Goal: Information Seeking & Learning: Learn about a topic

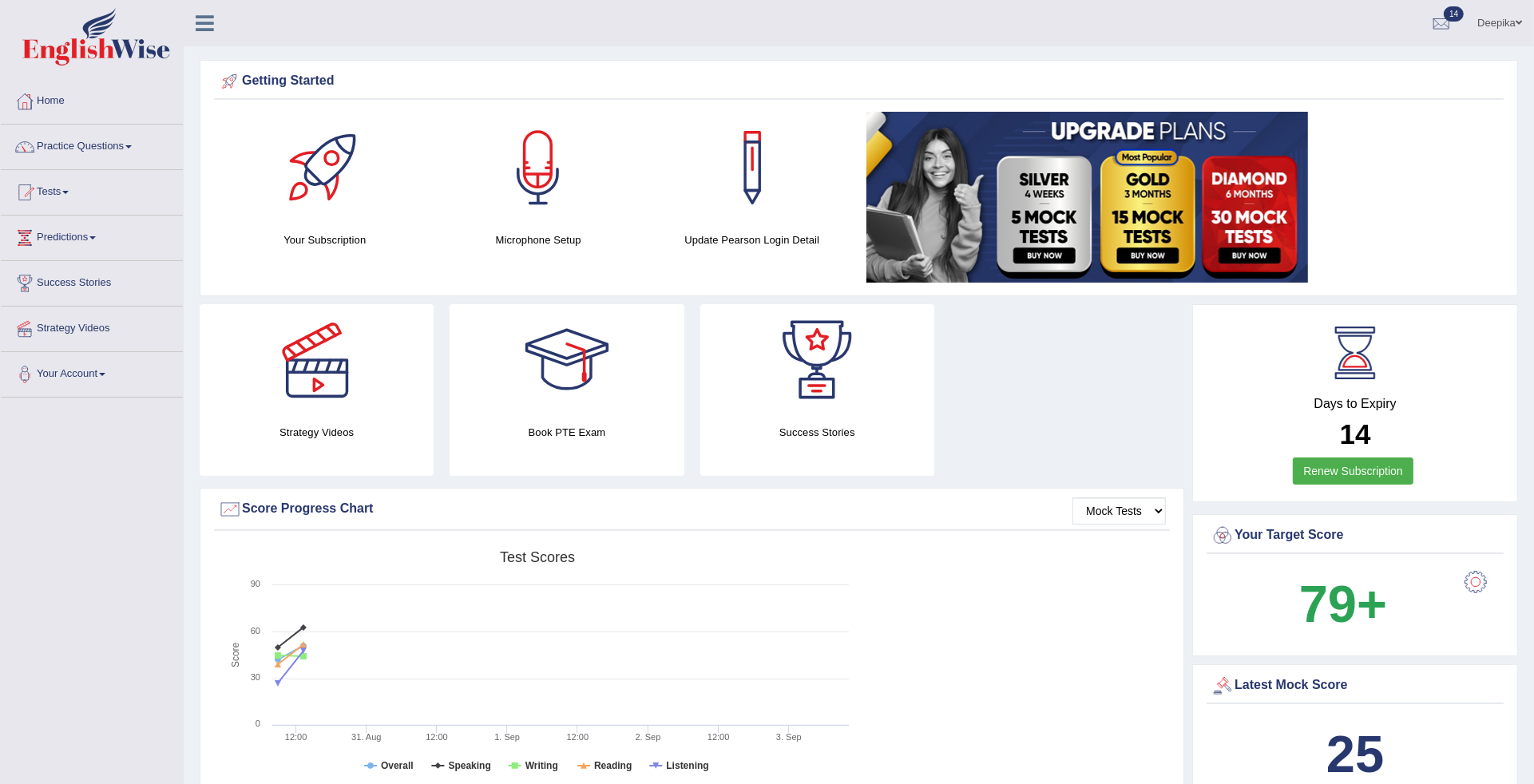
click at [130, 149] on span at bounding box center [128, 147] width 6 height 4
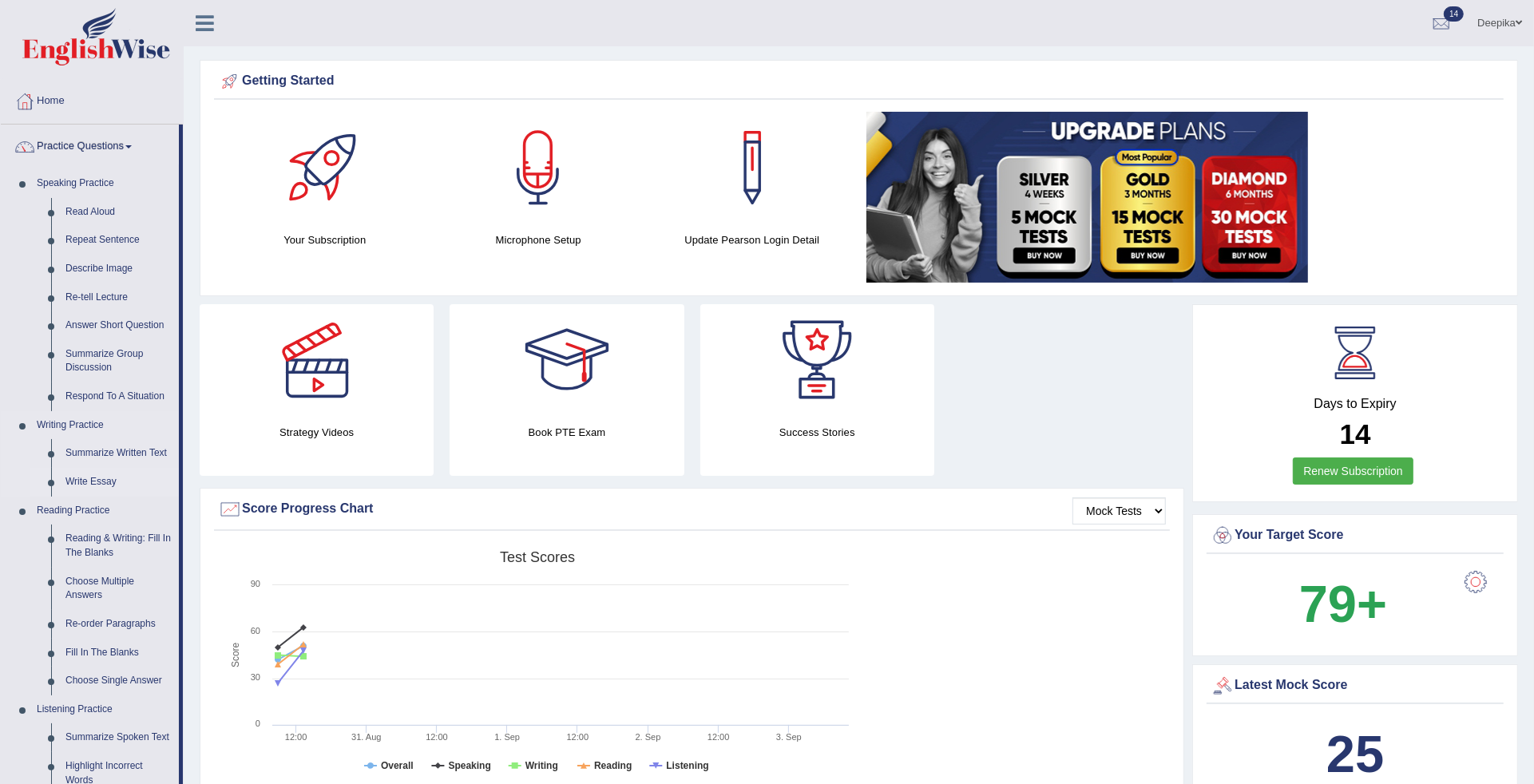
click at [99, 485] on link "Write Essay" at bounding box center [118, 482] width 121 height 29
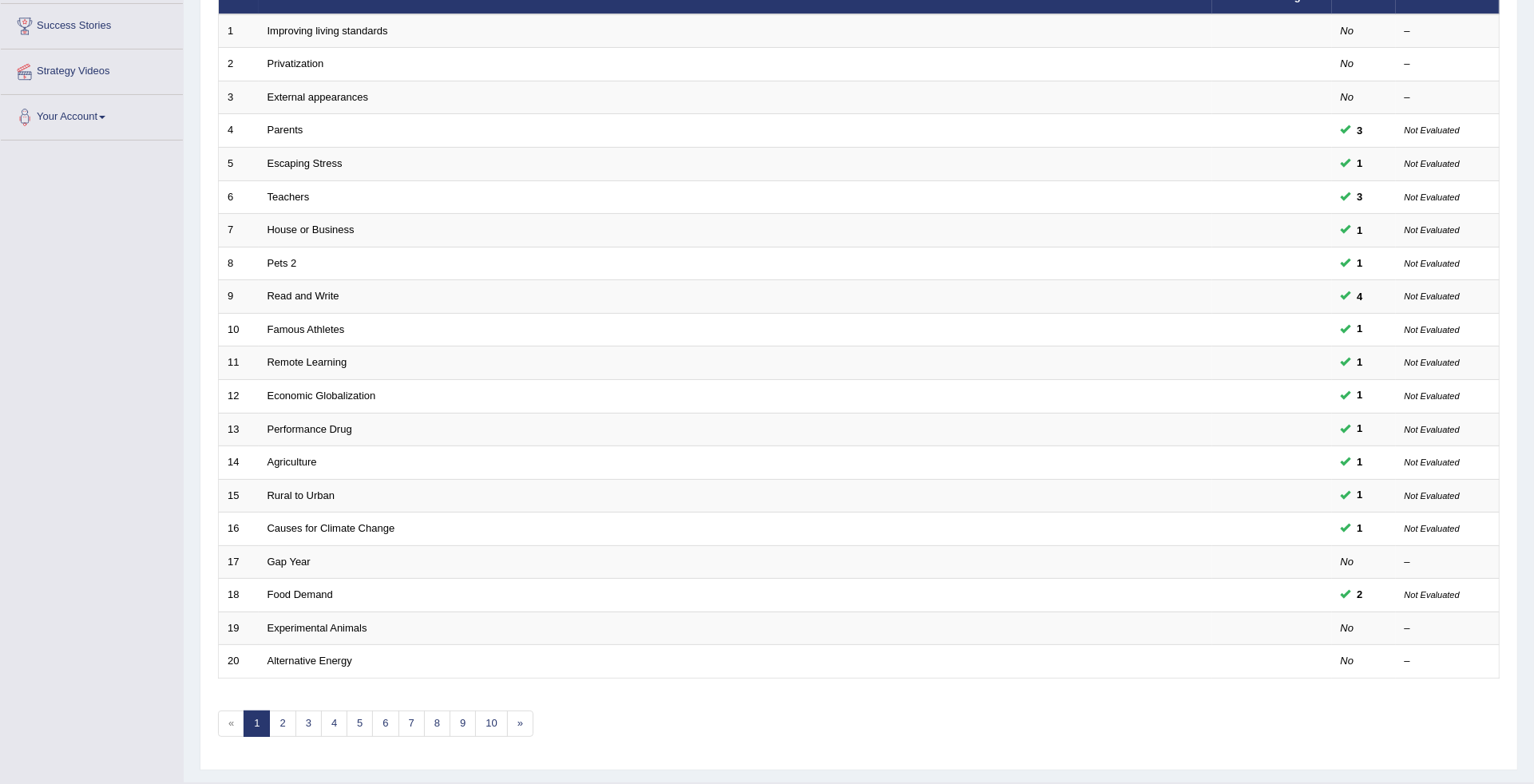
scroll to position [265, 0]
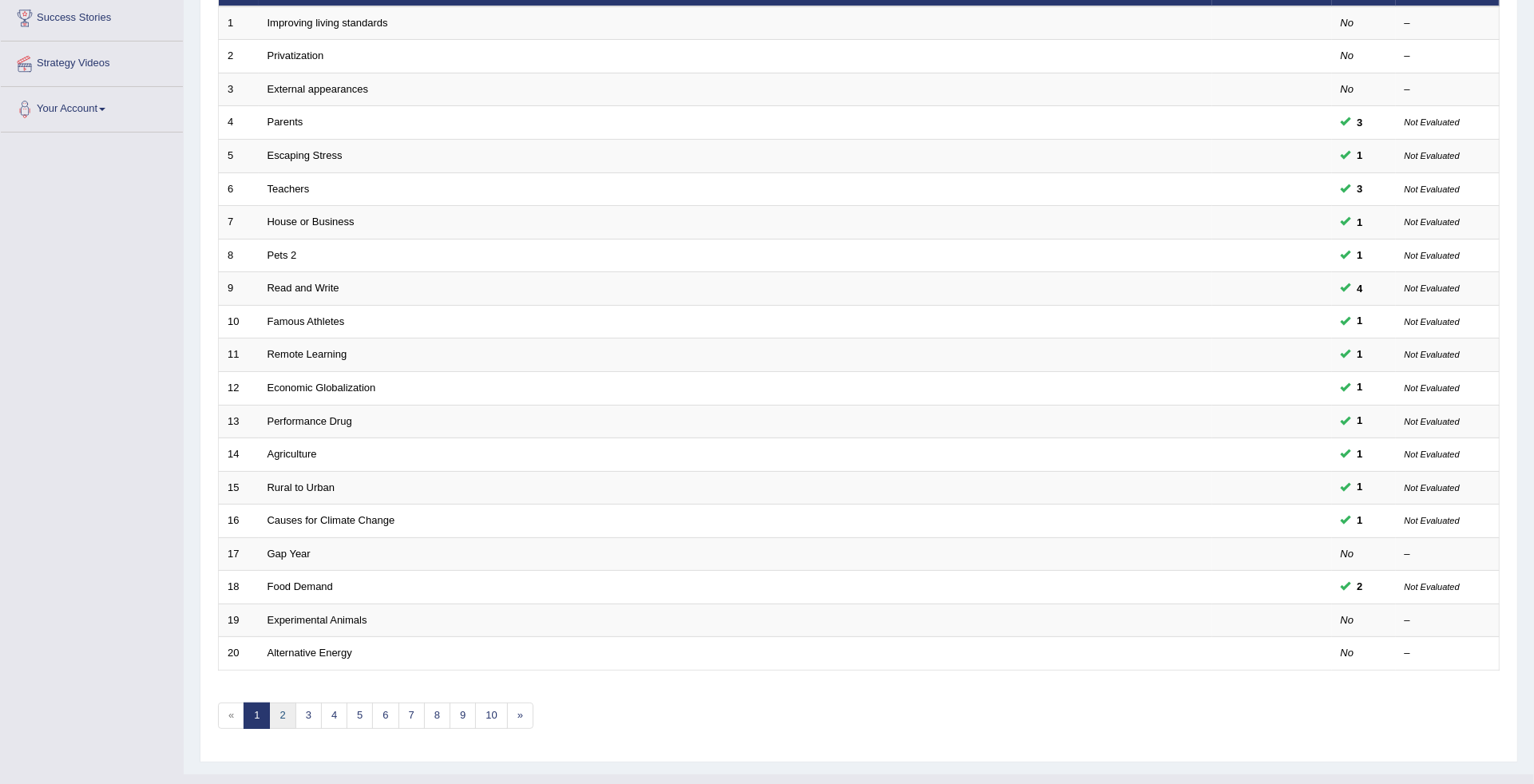
click at [287, 703] on link "2" at bounding box center [281, 715] width 26 height 26
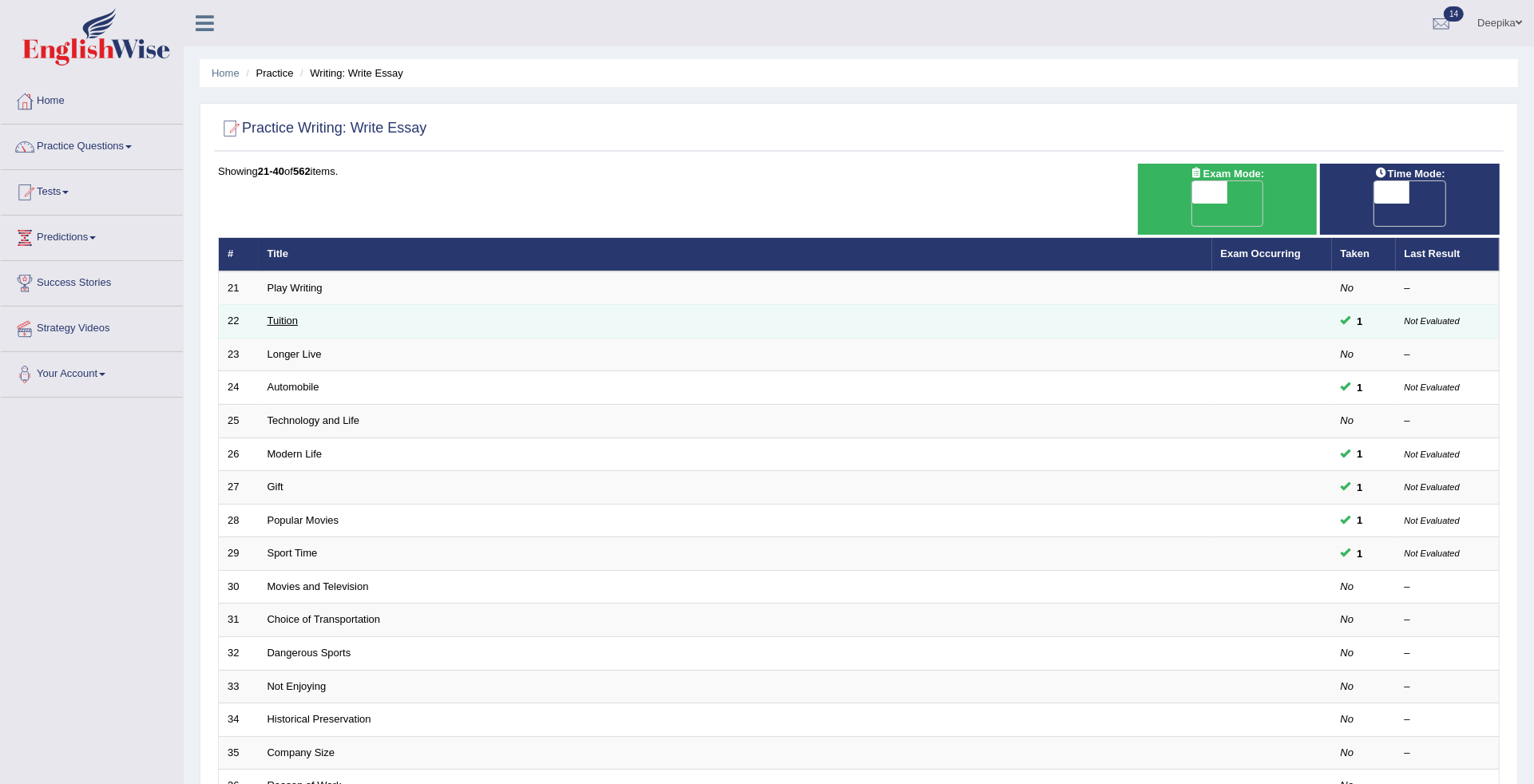
click at [285, 314] on link "Tuition" at bounding box center [283, 320] width 31 height 12
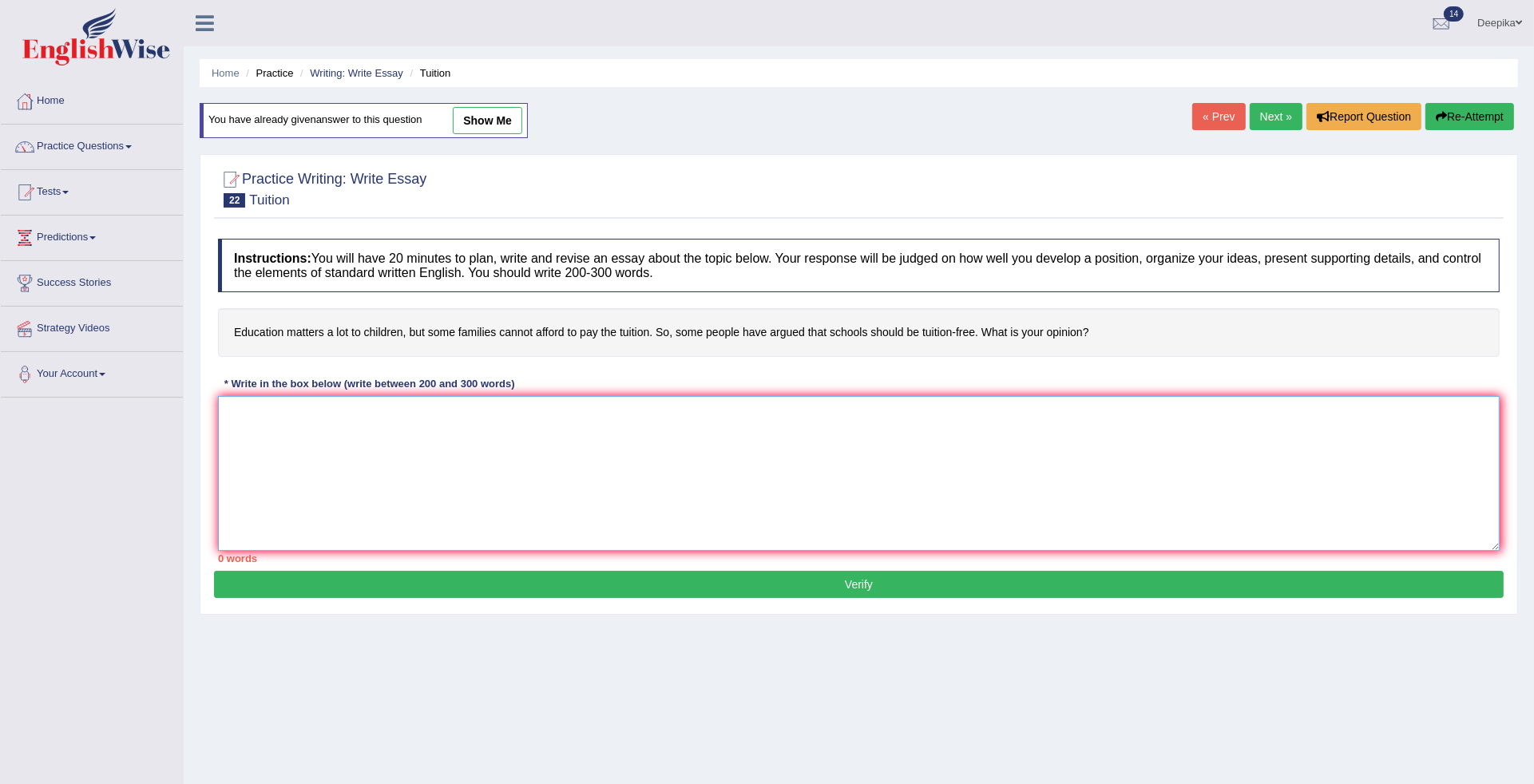
click at [245, 435] on textarea at bounding box center [858, 473] width 1281 height 155
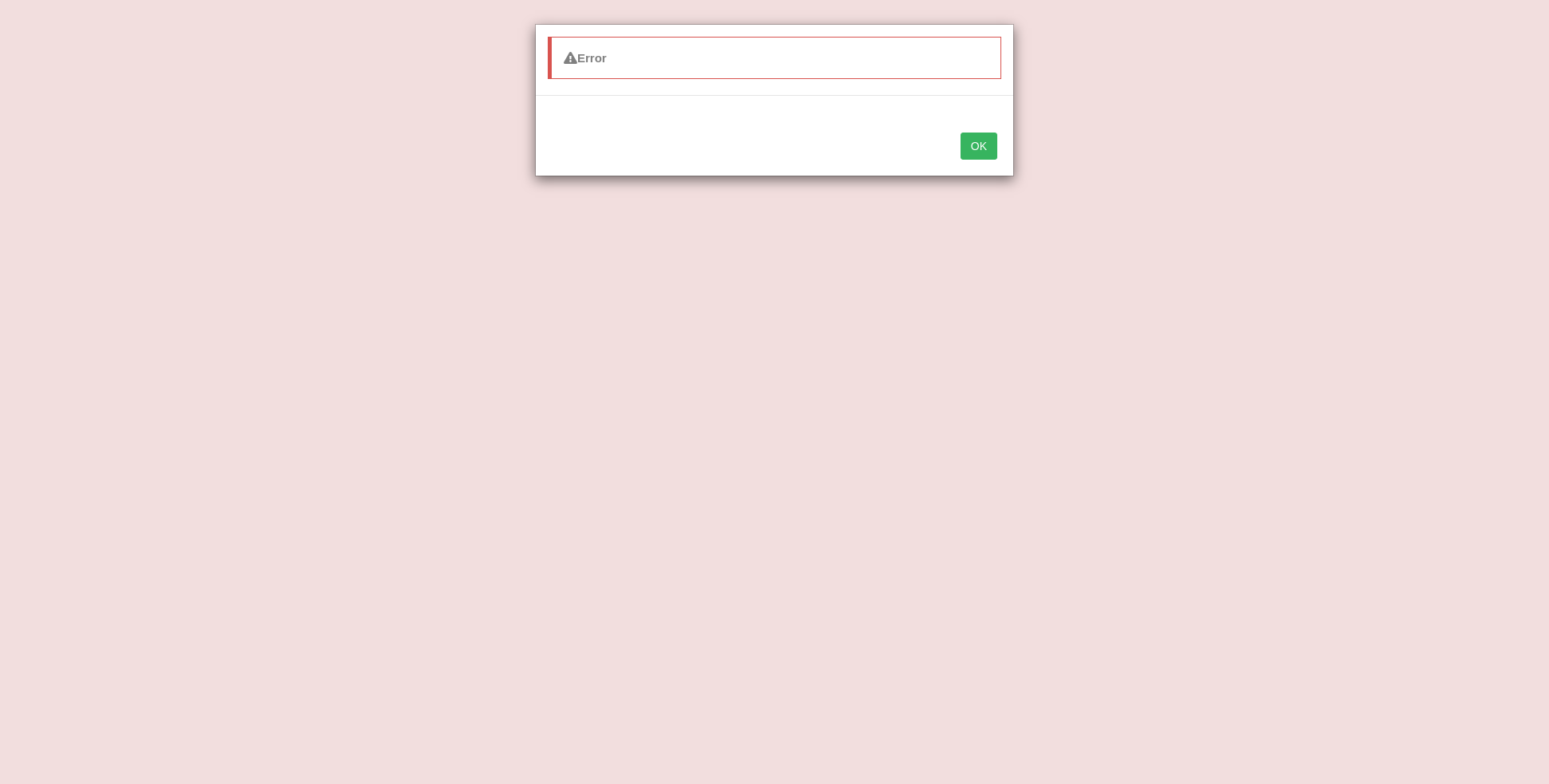
click at [979, 149] on button "OK" at bounding box center [979, 146] width 37 height 27
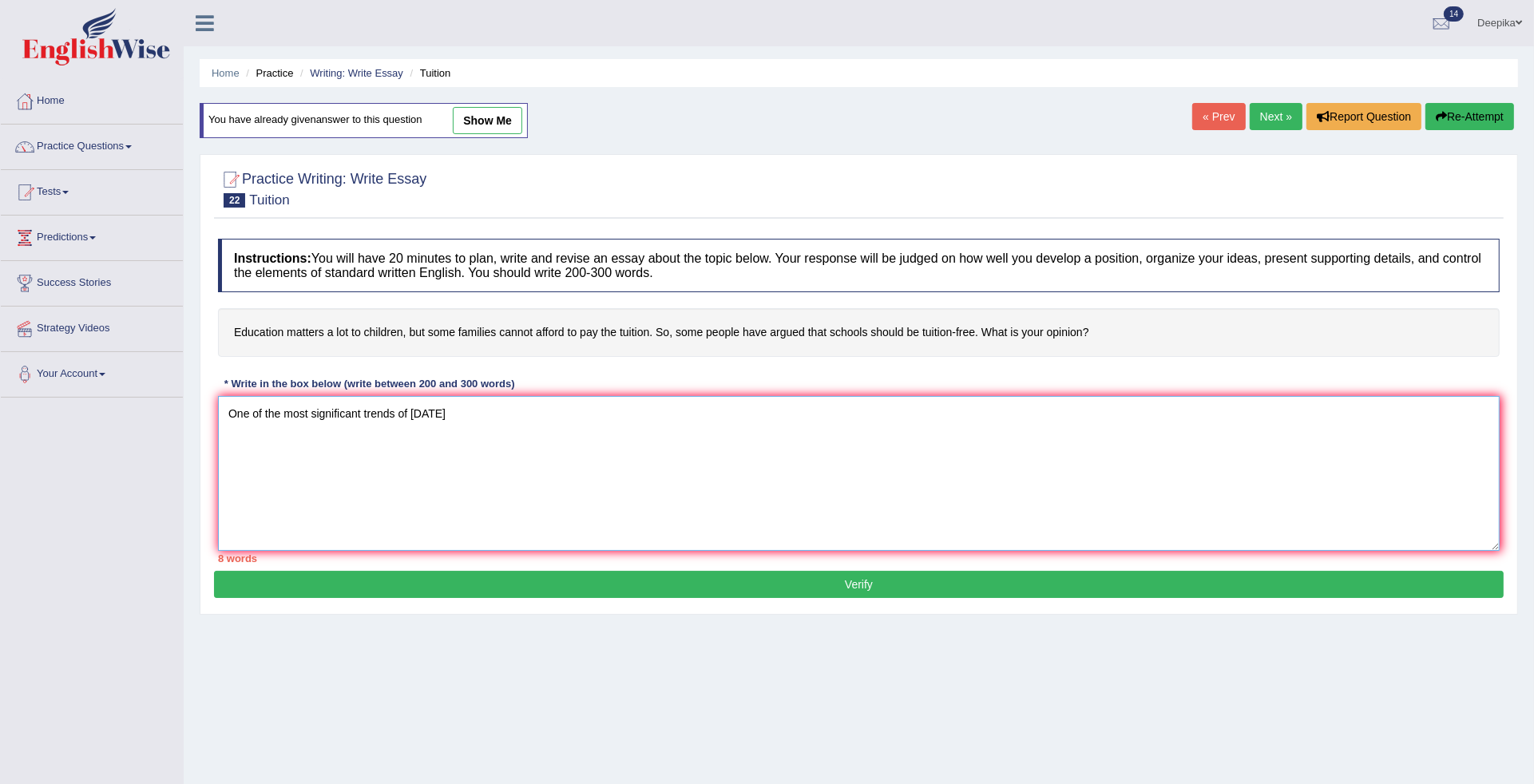
click at [449, 413] on textarea "One of the most significant trends of today" at bounding box center [858, 473] width 1281 height 155
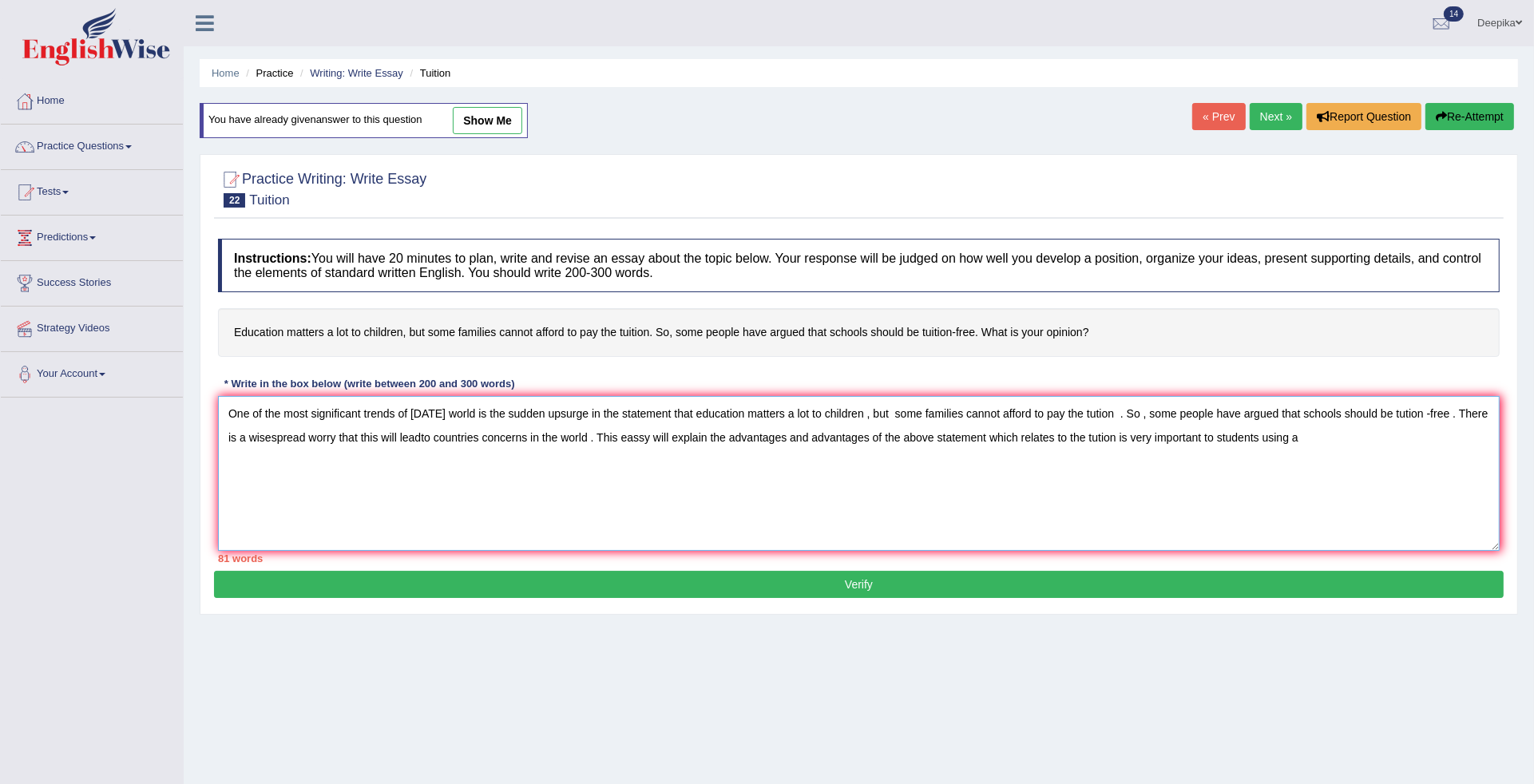
drag, startPoint x: 443, startPoint y: 413, endPoint x: 789, endPoint y: 479, distance: 352.2
click at [789, 479] on textarea "One of the most significant trends of today's world is the sudden upsurge in th…" at bounding box center [858, 473] width 1281 height 155
click at [1336, 448] on textarea "One of the most significant trends of today's world is the sudden upsurge in th…" at bounding box center [858, 473] width 1281 height 155
click at [274, 438] on textarea "One of the most significant trends of today's world is the sudden upsurge in th…" at bounding box center [858, 473] width 1281 height 155
click at [1407, 437] on textarea "One of the most significant trends of today's world is the sudden upsurge in th…" at bounding box center [858, 473] width 1281 height 155
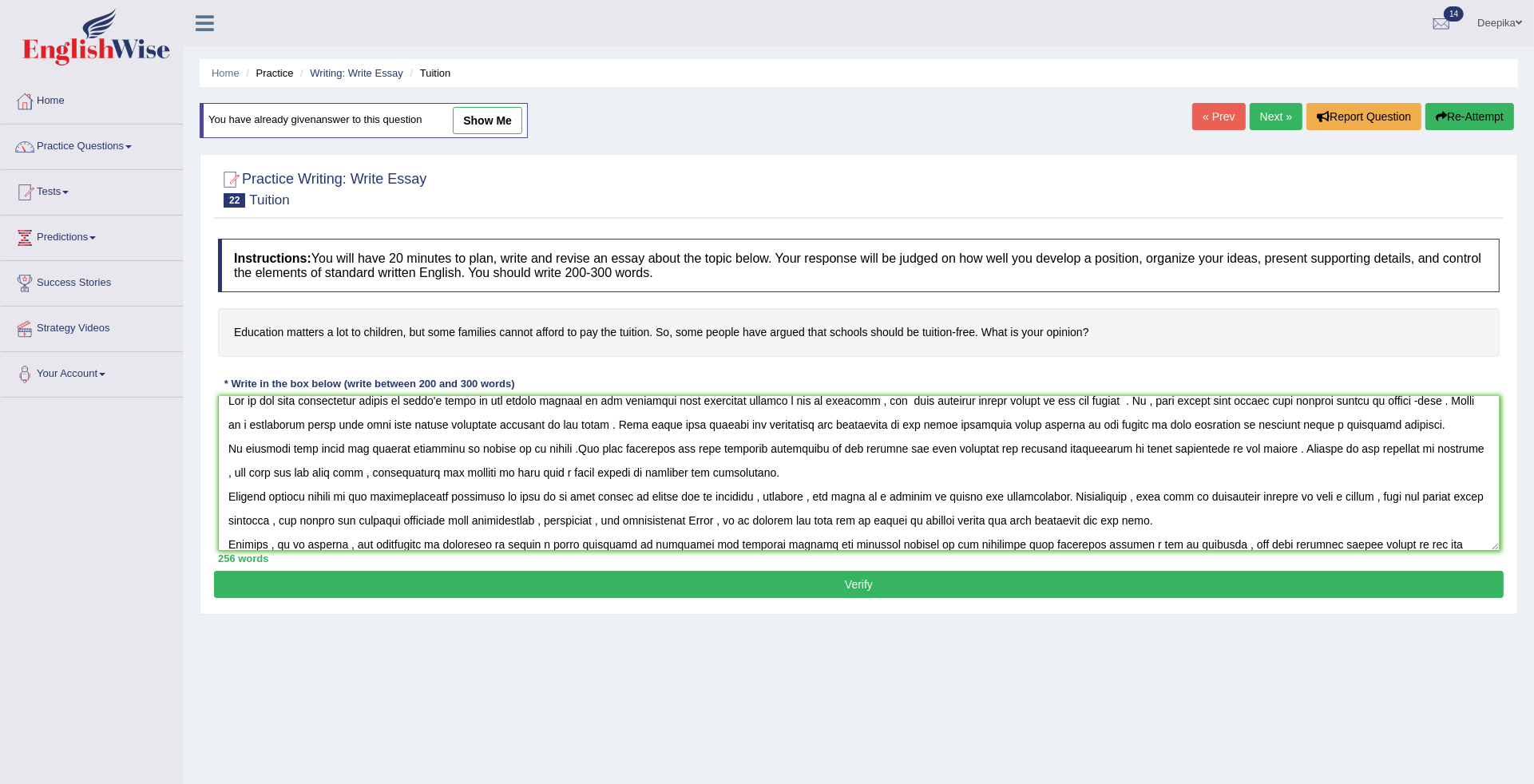
scroll to position [37, 0]
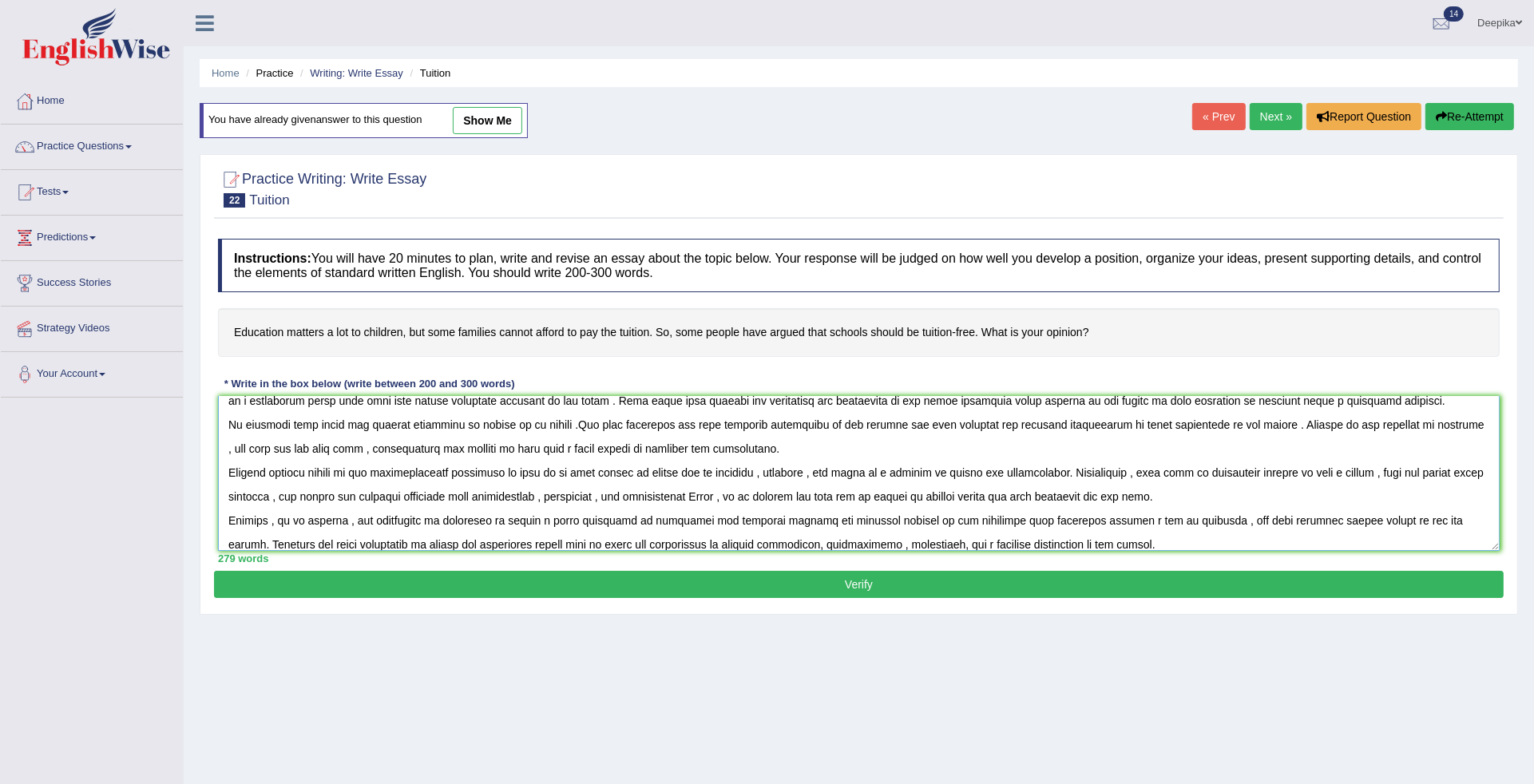
type textarea "One of the most significant trends of today's world is the sudden upsurge in th…"
click at [988, 592] on button "Verify" at bounding box center [859, 584] width 1290 height 27
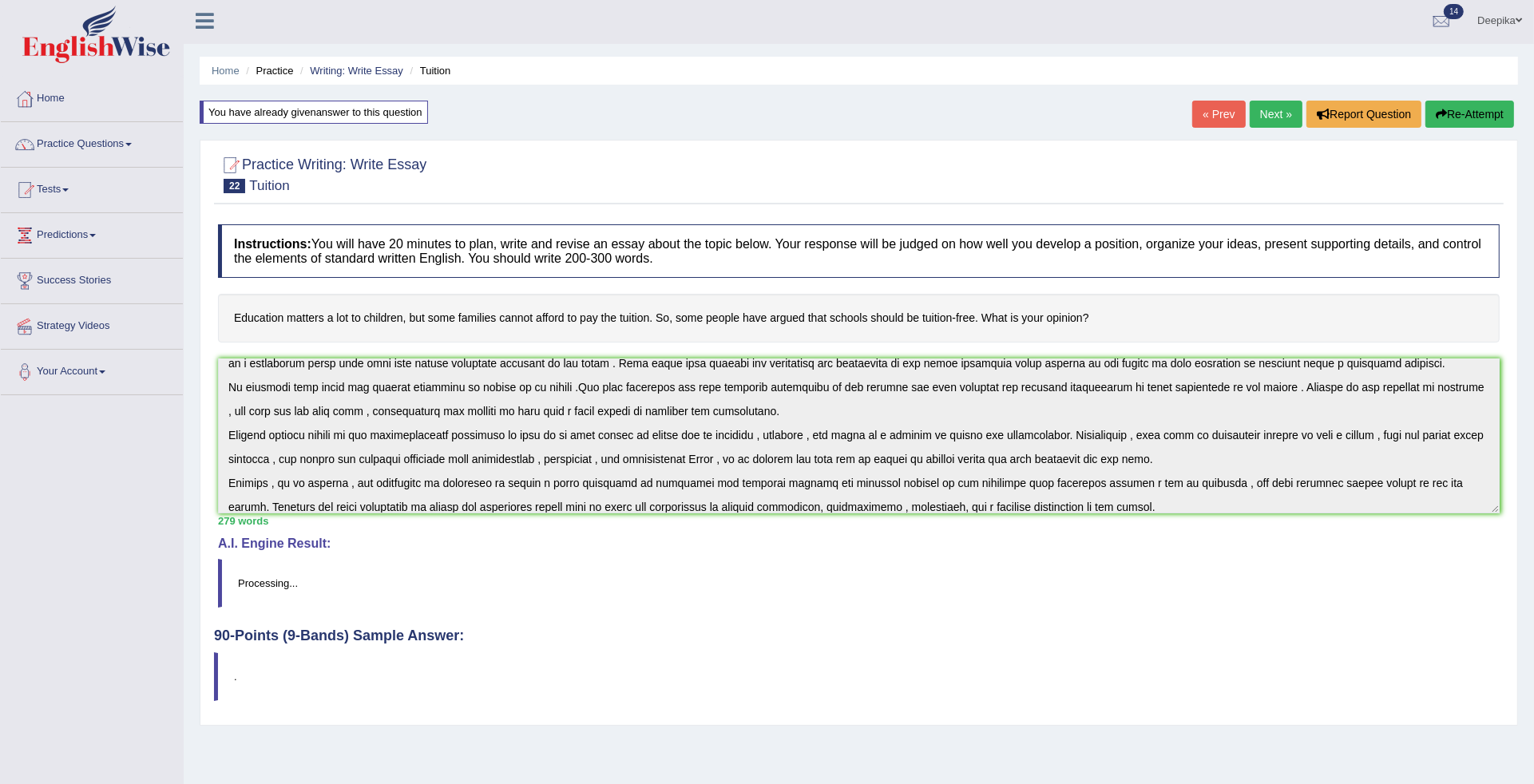
scroll to position [0, 0]
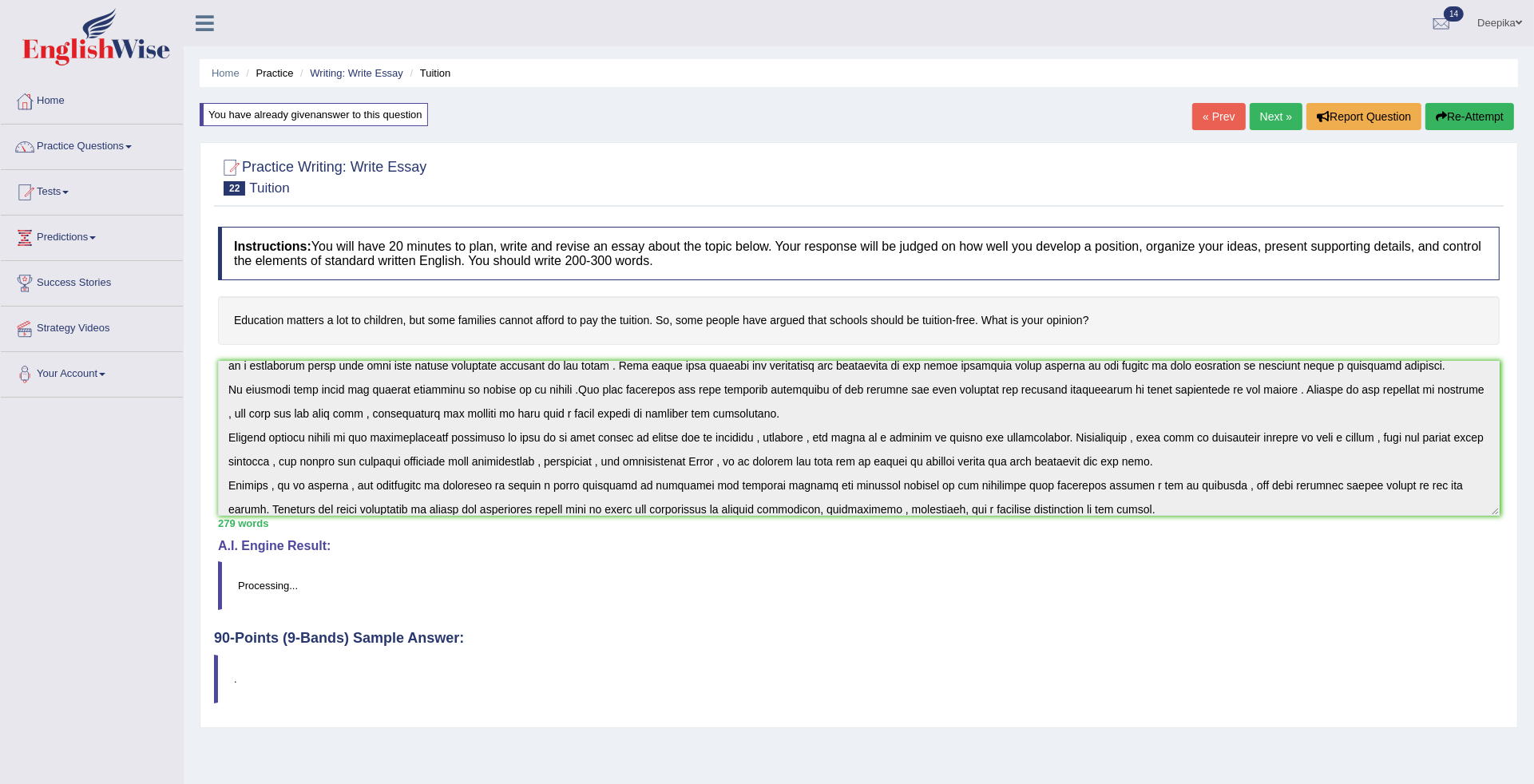
click at [1030, 585] on blockquote "Processing..." at bounding box center [858, 585] width 1281 height 48
click at [1523, 712] on div "Home Practice Writing: Write Essay Tuition You have already given answer to thi…" at bounding box center [859, 399] width 1350 height 798
click at [248, 589] on blockquote "Processing..." at bounding box center [858, 585] width 1281 height 48
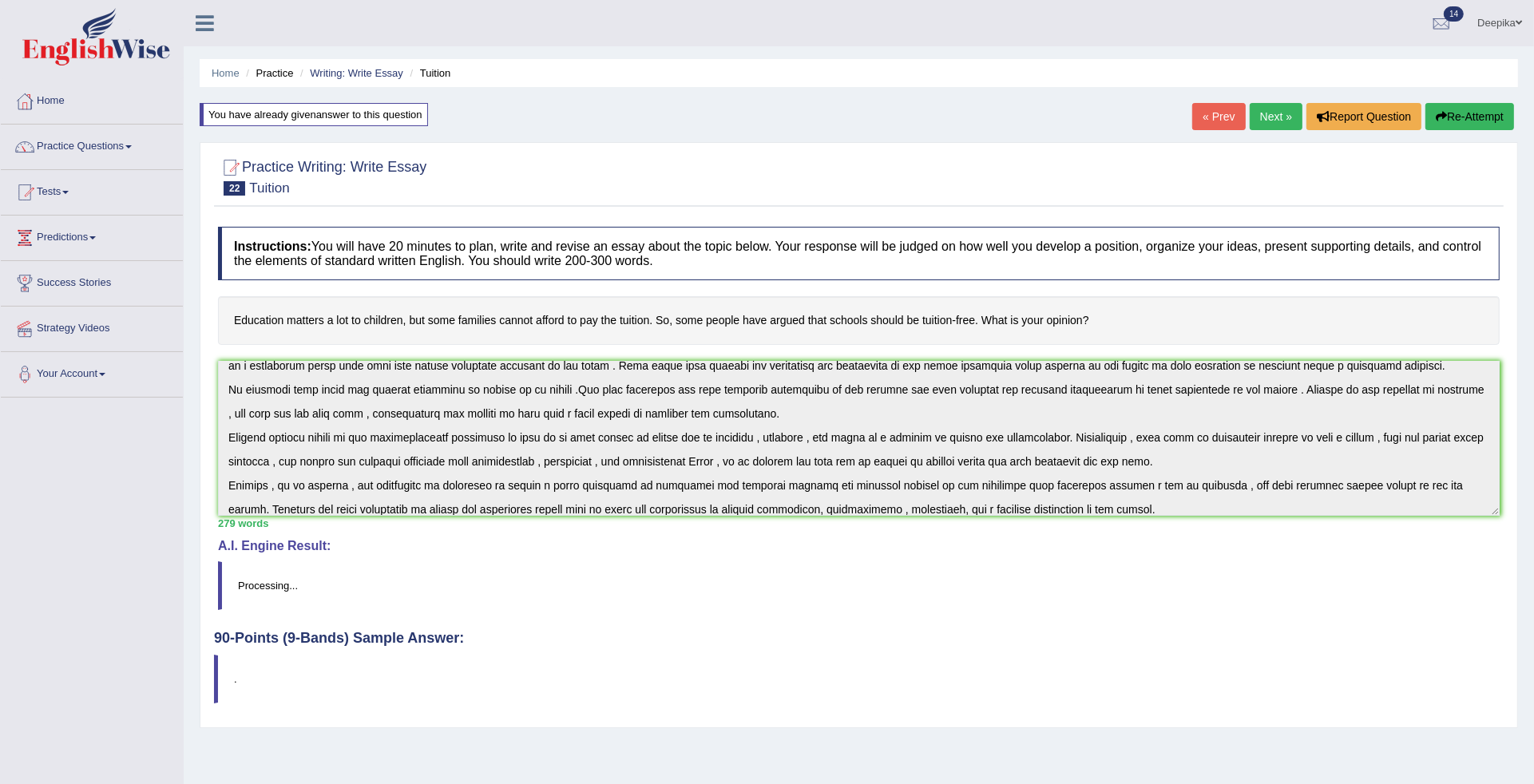
click at [241, 545] on h4 "A.I. Engine Result:" at bounding box center [858, 546] width 1281 height 14
click at [236, 633] on h4 "90-Points (9-Bands) Sample Answer:" at bounding box center [859, 430] width 1290 height 430
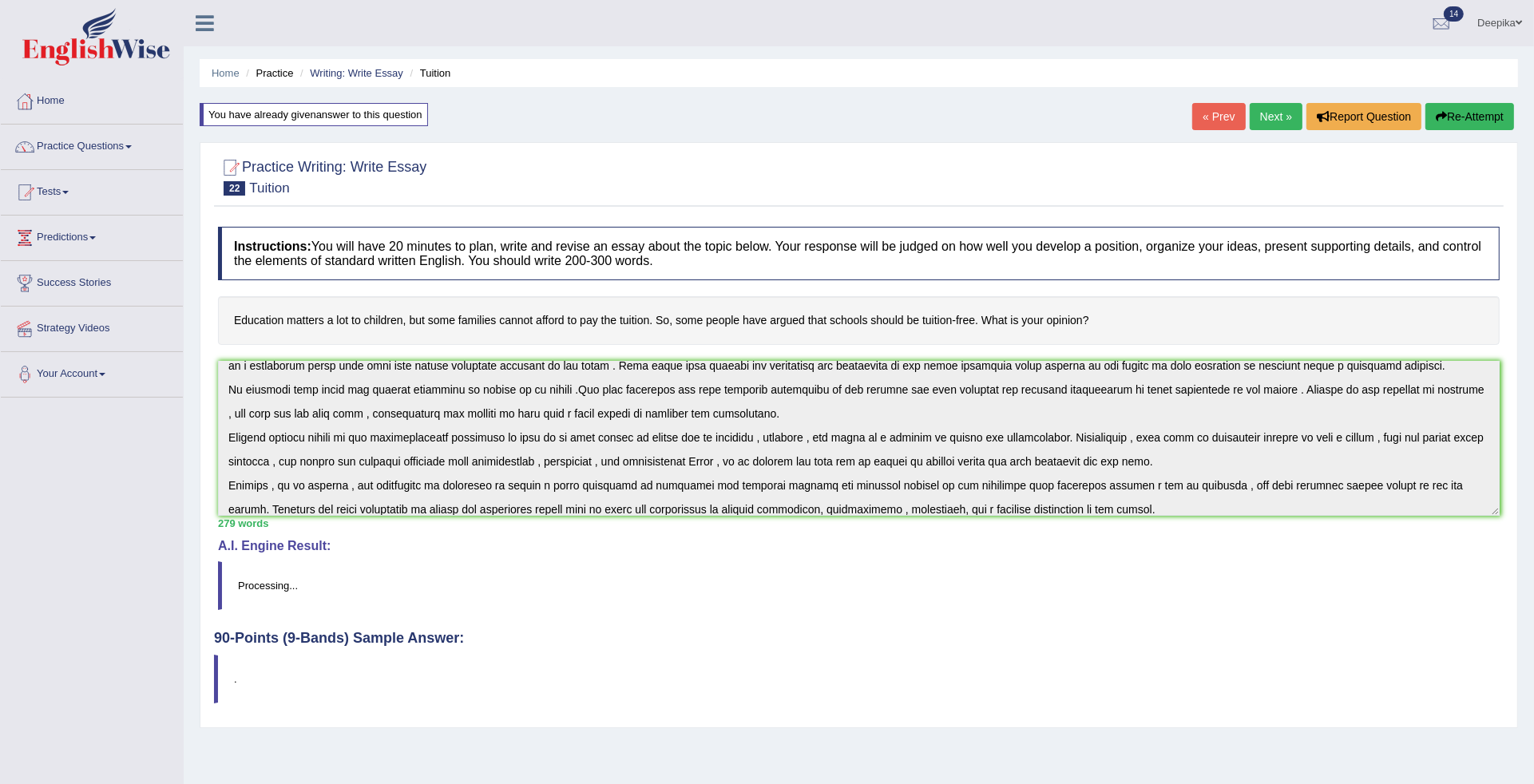
click at [236, 633] on h4 "90-Points (9-Bands) Sample Answer:" at bounding box center [859, 430] width 1290 height 430
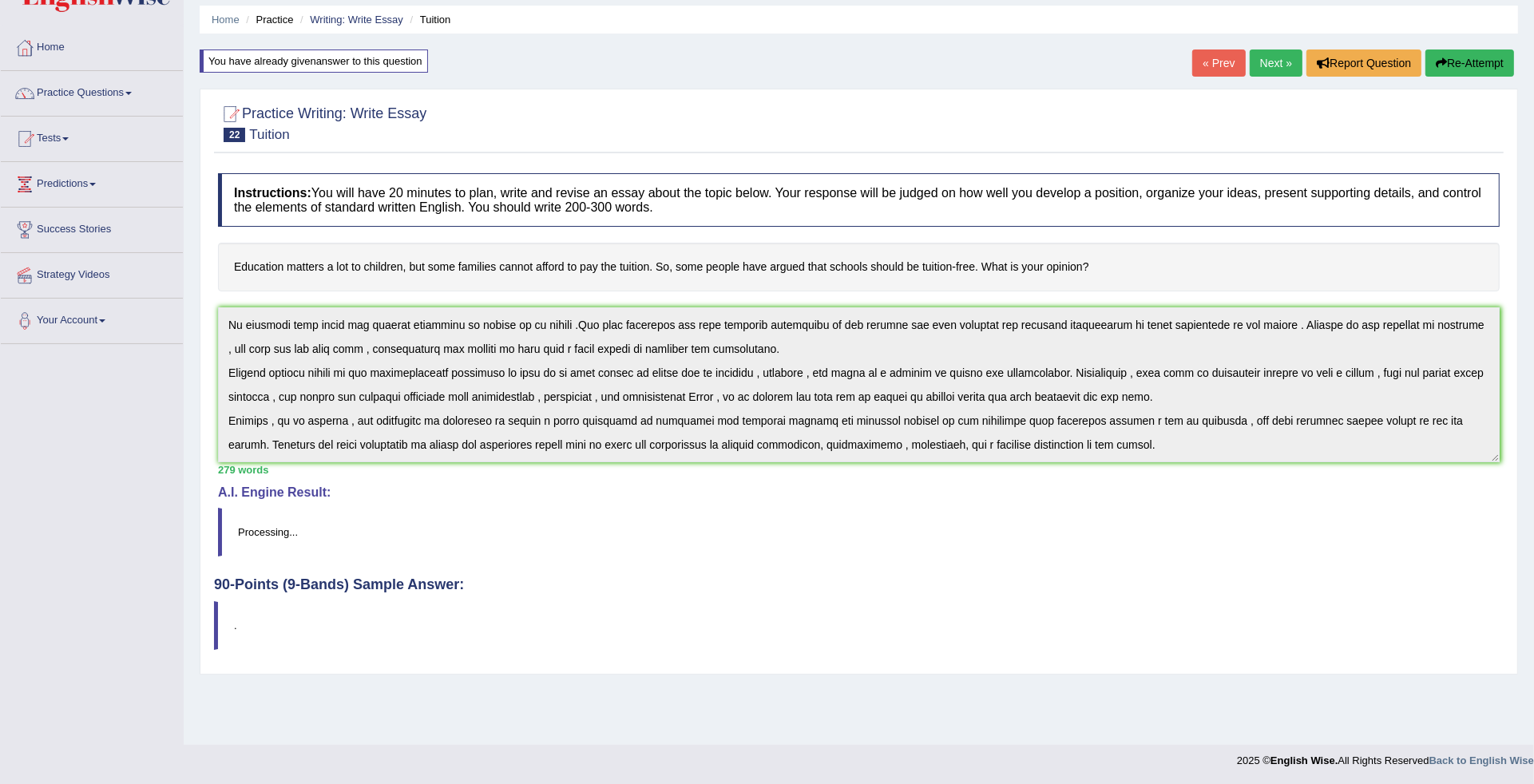
scroll to position [72, 0]
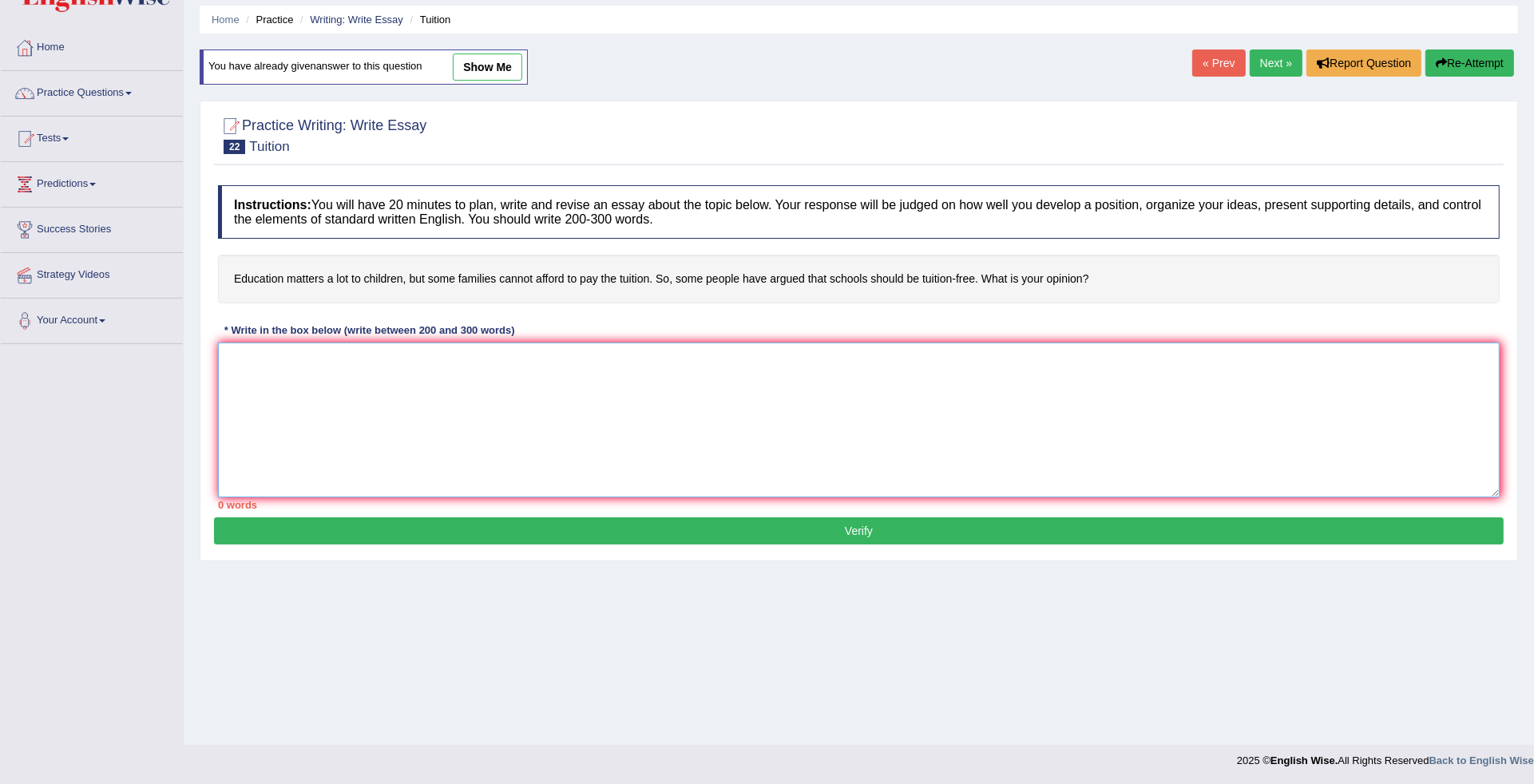
click at [241, 360] on textarea at bounding box center [858, 420] width 1281 height 155
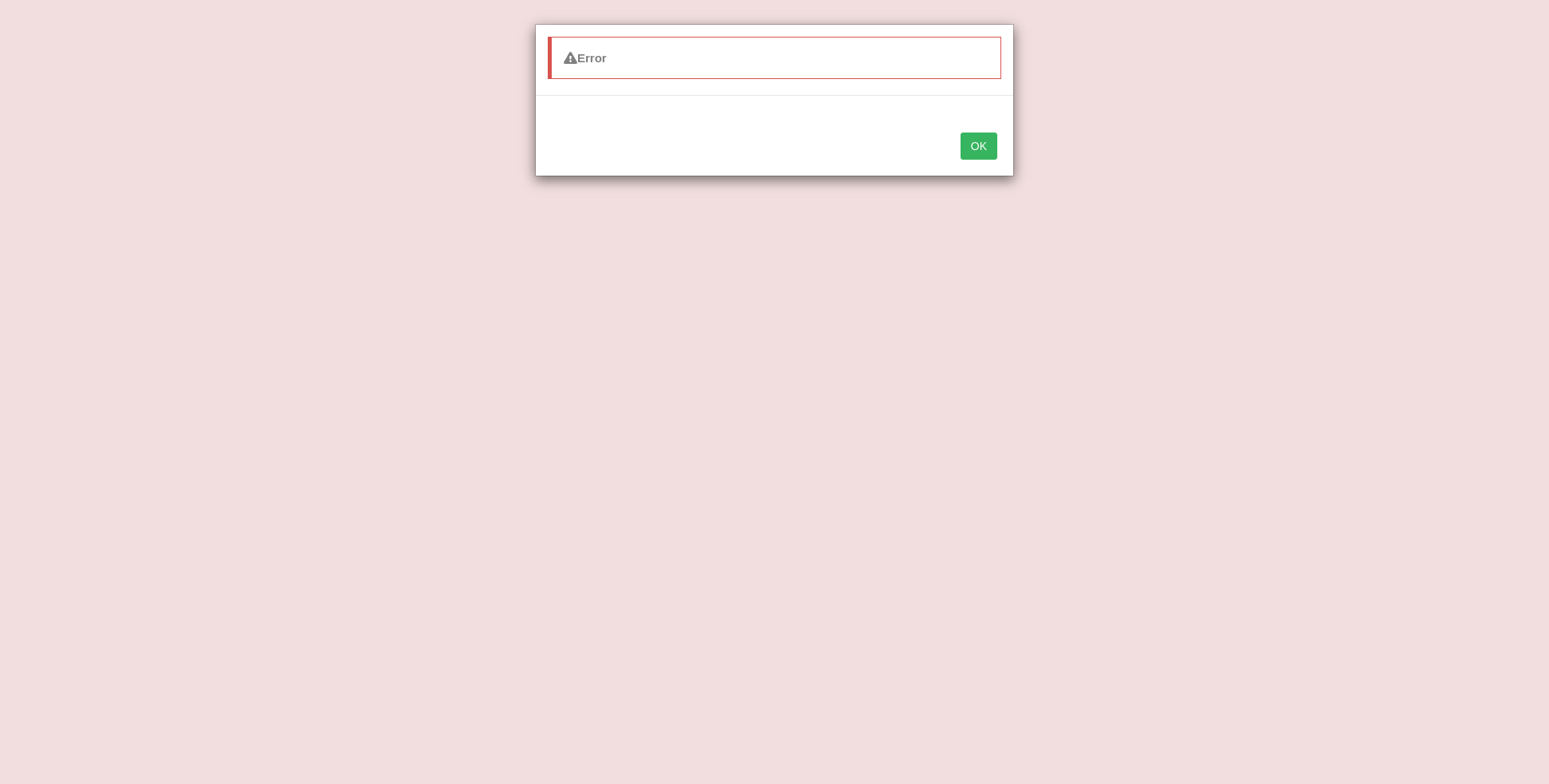
click at [980, 151] on button "OK" at bounding box center [979, 146] width 37 height 27
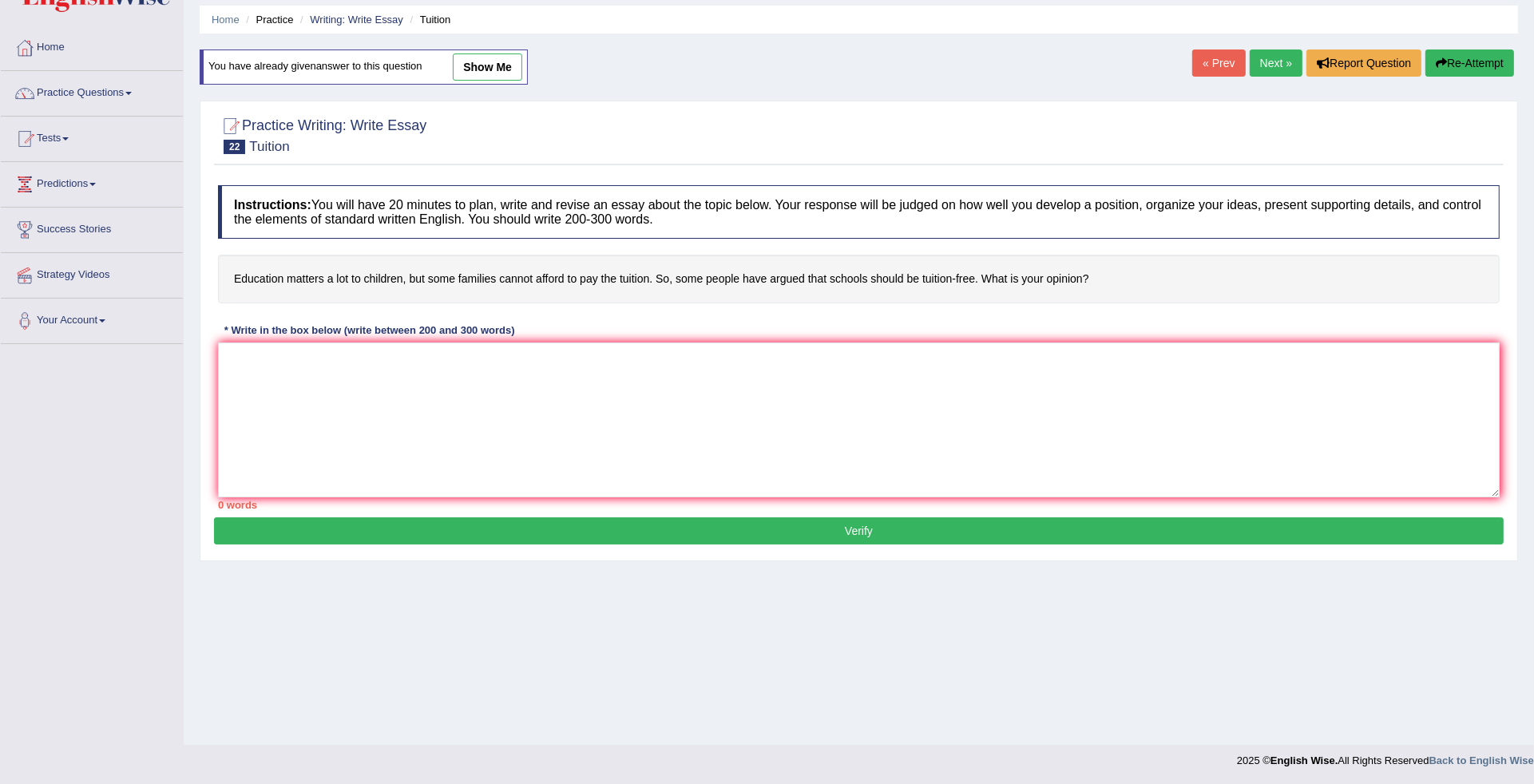
click at [501, 70] on link "show me" at bounding box center [488, 67] width 70 height 27
type textarea "This essay realated to tution .It is an irrefutable fact that tution which was …"
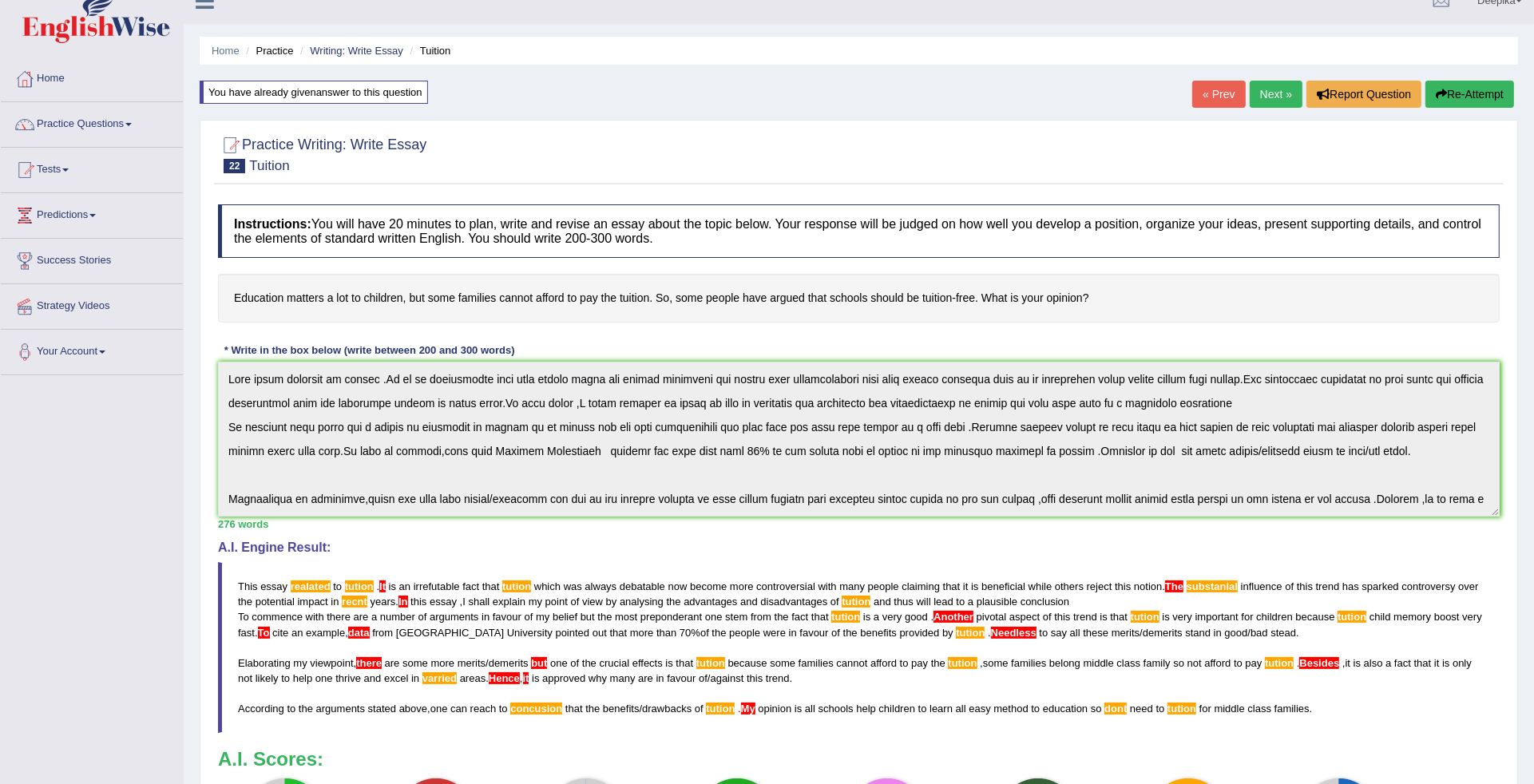
scroll to position [13, 0]
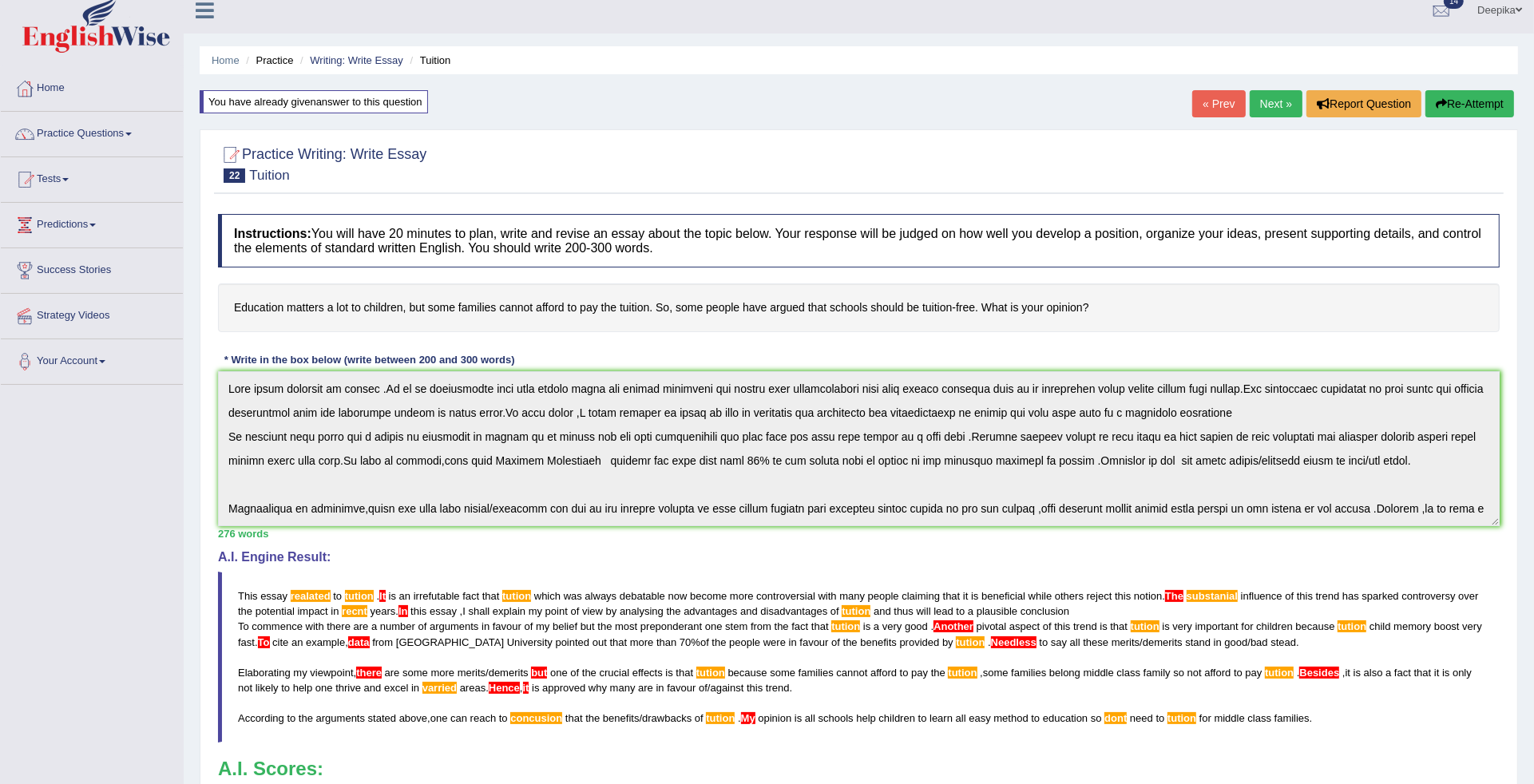
click at [313, 99] on div "You have already given answer to this question" at bounding box center [313, 102] width 228 height 23
click at [280, 53] on li "Practice" at bounding box center [267, 60] width 51 height 15
